Goal: Task Accomplishment & Management: Manage account settings

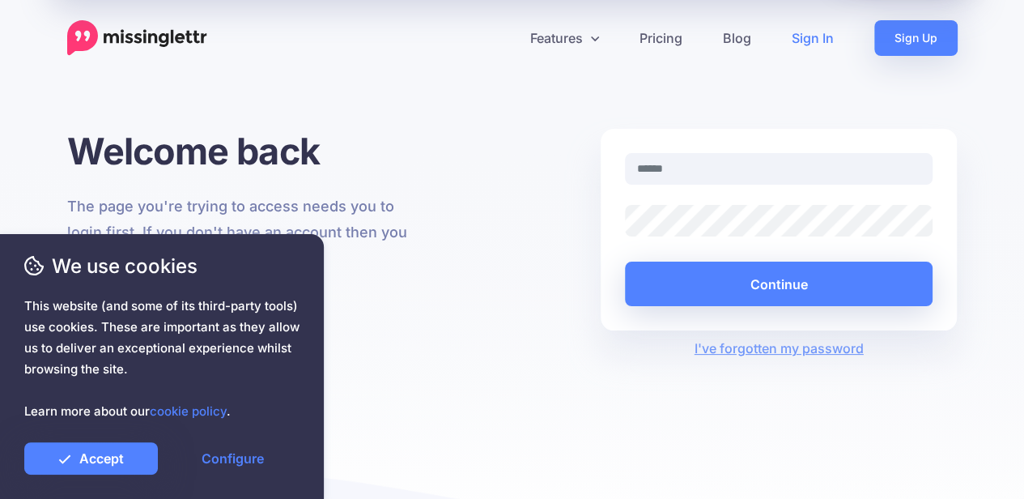
type input "**********"
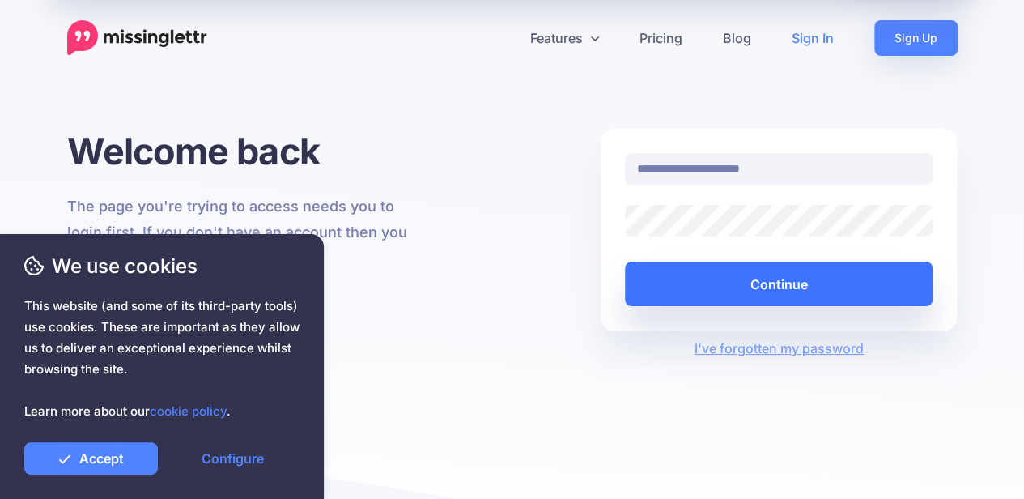
drag, startPoint x: 2993, startPoint y: 10, endPoint x: 745, endPoint y: 288, distance: 2264.6
click at [745, 288] on button "Continue" at bounding box center [779, 283] width 308 height 45
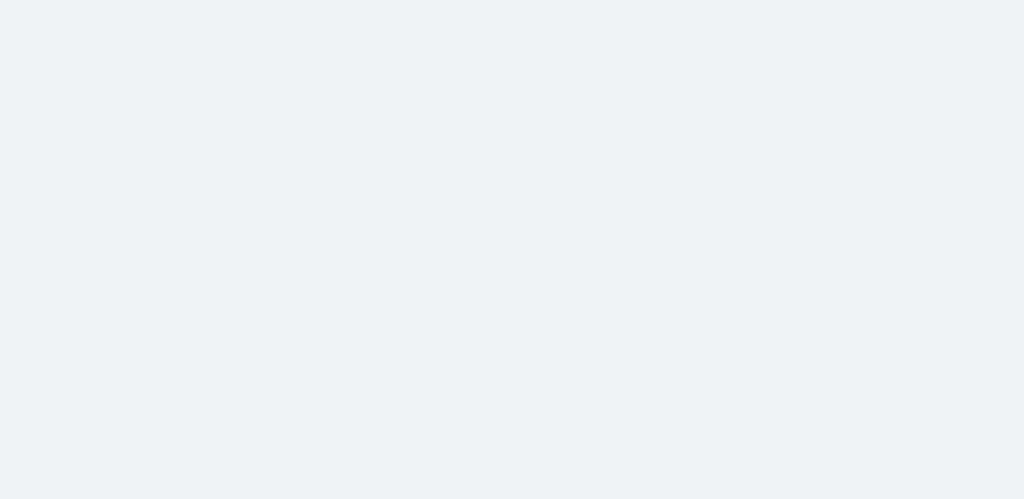
select select
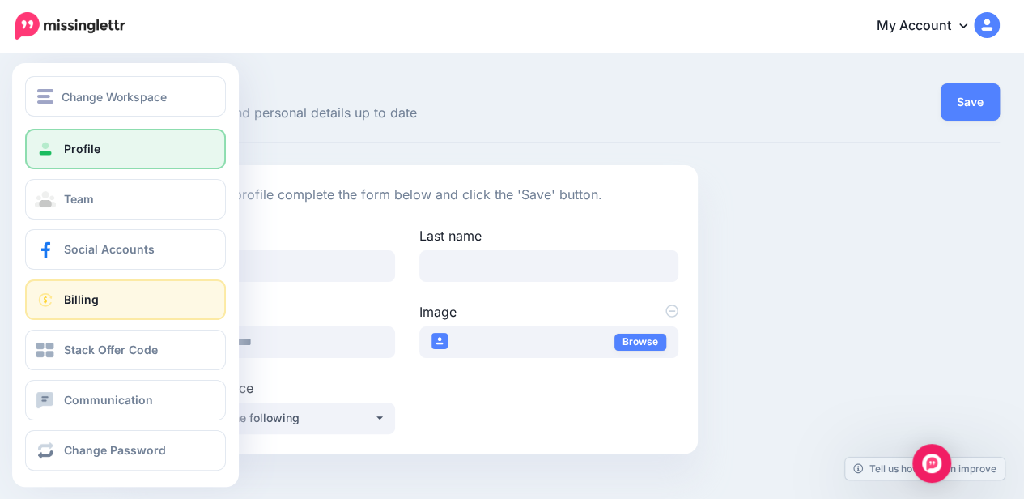
click at [108, 306] on link "Billing" at bounding box center [125, 299] width 201 height 40
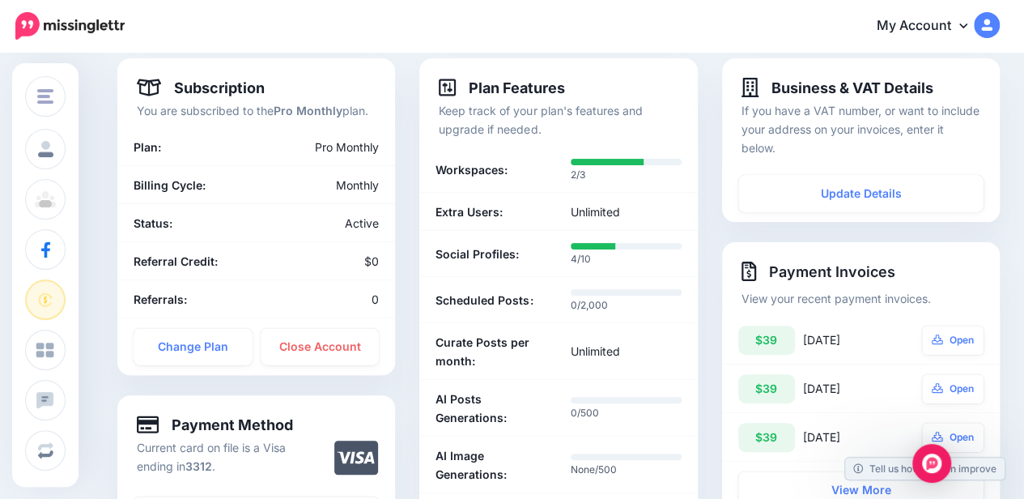
scroll to position [108, 0]
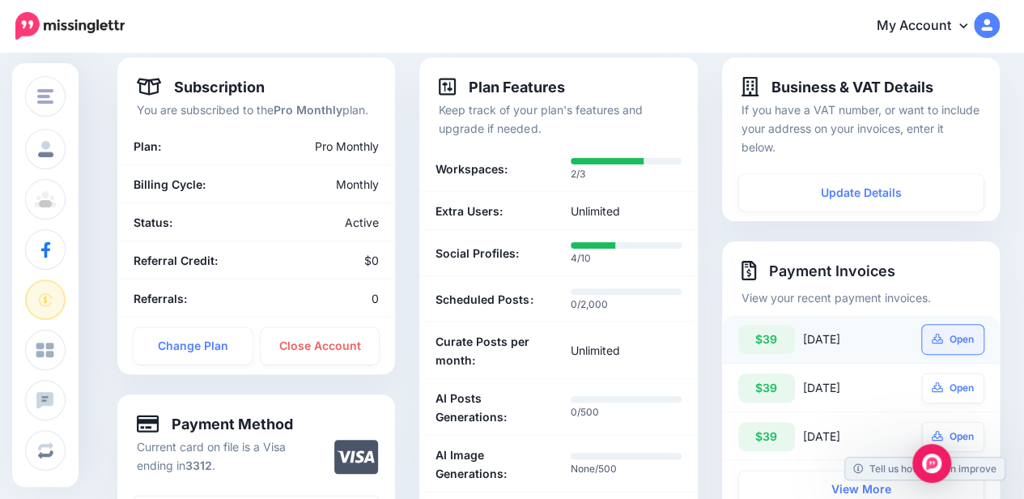
click at [953, 340] on link "Open" at bounding box center [953, 339] width 62 height 29
click at [943, 338] on icon at bounding box center [937, 338] width 11 height 10
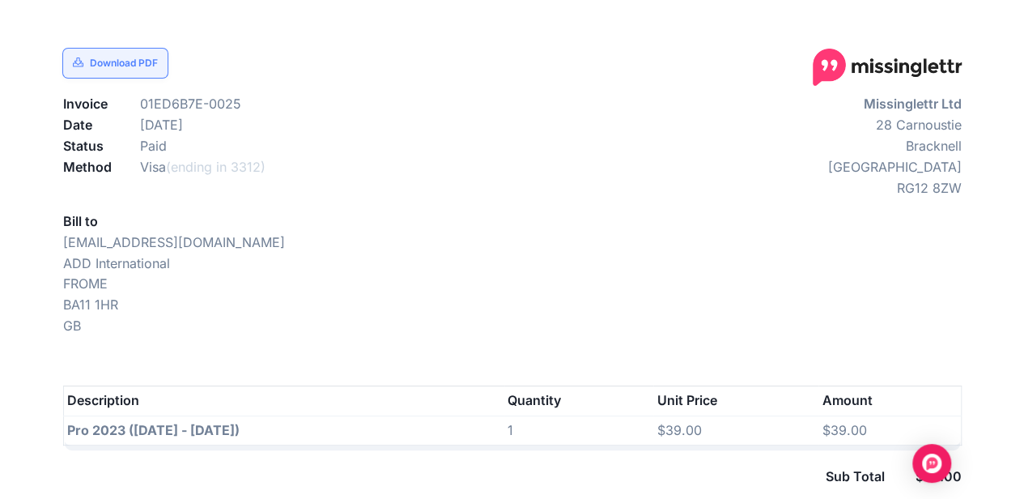
click at [102, 65] on link "Download PDF" at bounding box center [115, 63] width 105 height 29
